Goal: Find specific page/section: Find specific page/section

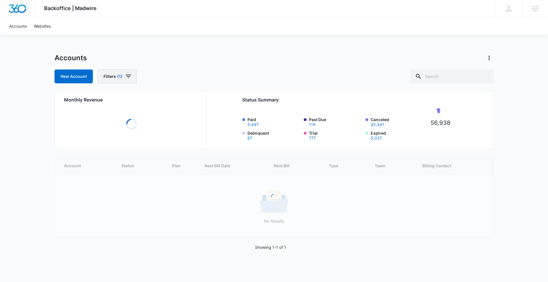
click at [132, 75] on button "Filters (1)" at bounding box center [116, 77] width 39 height 14
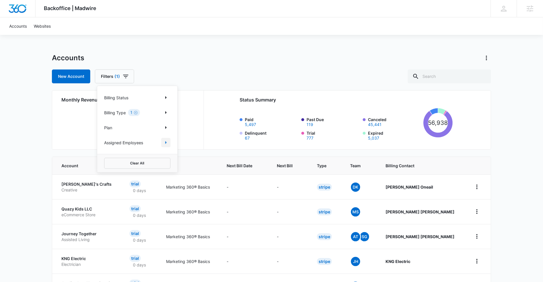
click at [165, 141] on icon "Show Assigned Employees filters" at bounding box center [165, 142] width 7 height 7
click at [108, 93] on icon "Back" at bounding box center [108, 94] width 7 height 7
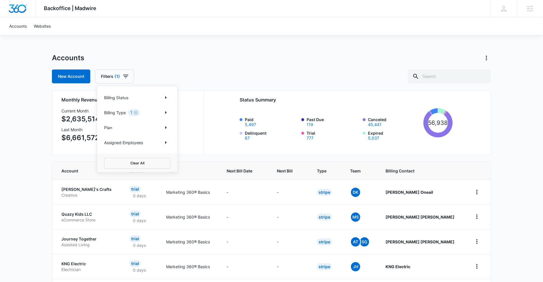
click at [151, 141] on div "Assigned Employees" at bounding box center [137, 142] width 66 height 9
click at [164, 140] on icon "Show Assigned Employees filters" at bounding box center [165, 142] width 7 height 7
click at [154, 118] on body "Backoffice | Madwire Apps Settings PH [PERSON_NAME] [PERSON_NAME][EMAIL_ADDRESS…" at bounding box center [271, 230] width 543 height 460
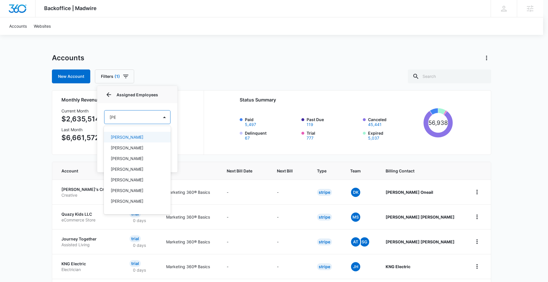
drag, startPoint x: 138, startPoint y: 117, endPoint x: 90, endPoint y: 117, distance: 47.9
click at [90, 117] on div at bounding box center [274, 141] width 548 height 282
type input "[PERSON_NAME]"
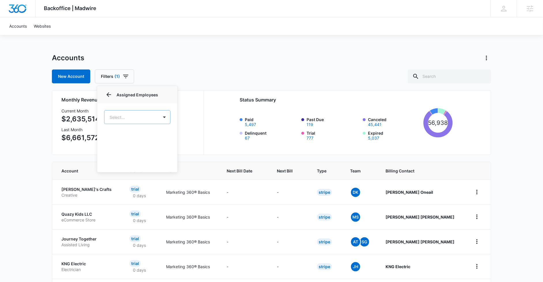
click at [125, 117] on body "Backoffice | Madwire Apps Settings PH [PERSON_NAME] [PERSON_NAME][EMAIL_ADDRESS…" at bounding box center [271, 230] width 543 height 460
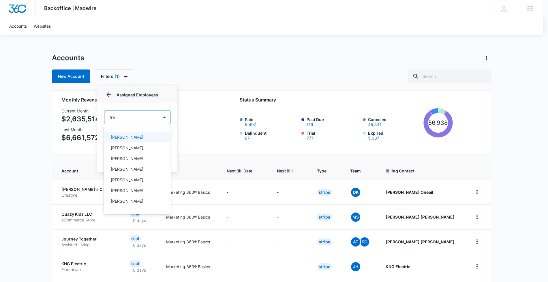
type input "fren"
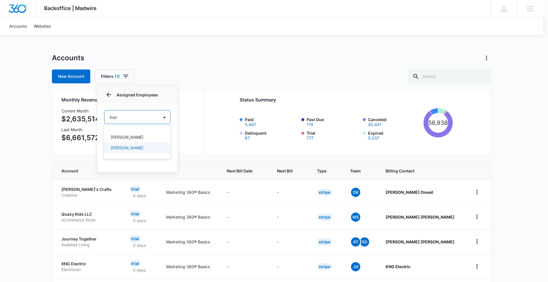
click at [142, 151] on div "[PERSON_NAME]" at bounding box center [137, 148] width 52 height 6
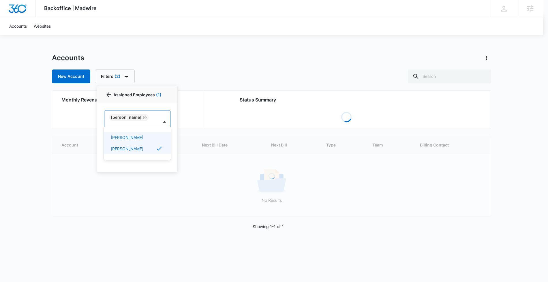
click at [232, 59] on div at bounding box center [274, 141] width 548 height 282
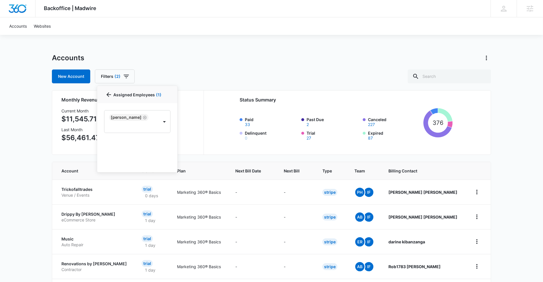
click at [228, 63] on div "Accounts New Account Filters (2) Billing Status Billing Type 1 Plan Assigned Em…" at bounding box center [271, 68] width 439 height 30
